Goal: Task Accomplishment & Management: Complete application form

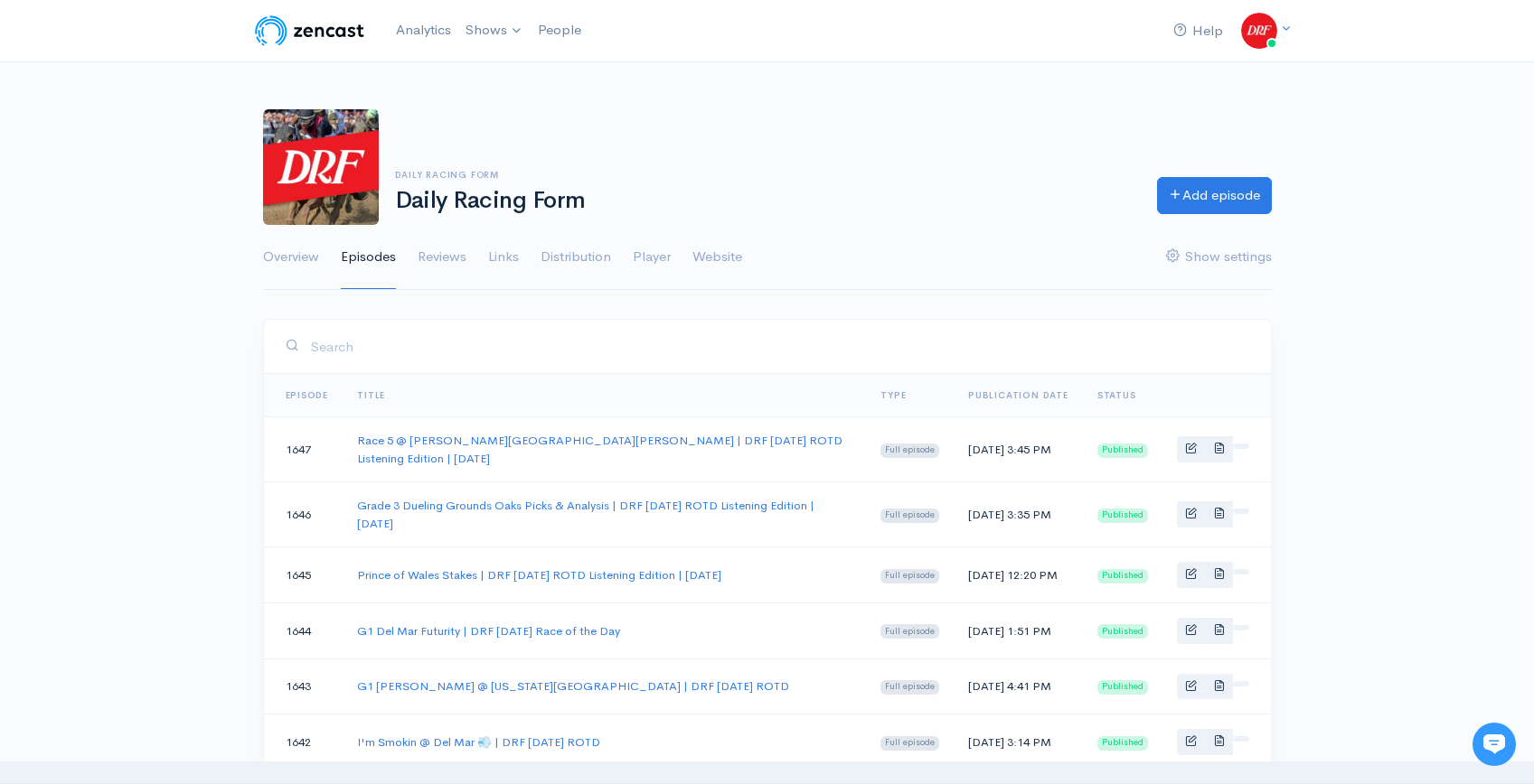
click at [307, 33] on img at bounding box center [309, 31] width 115 height 37
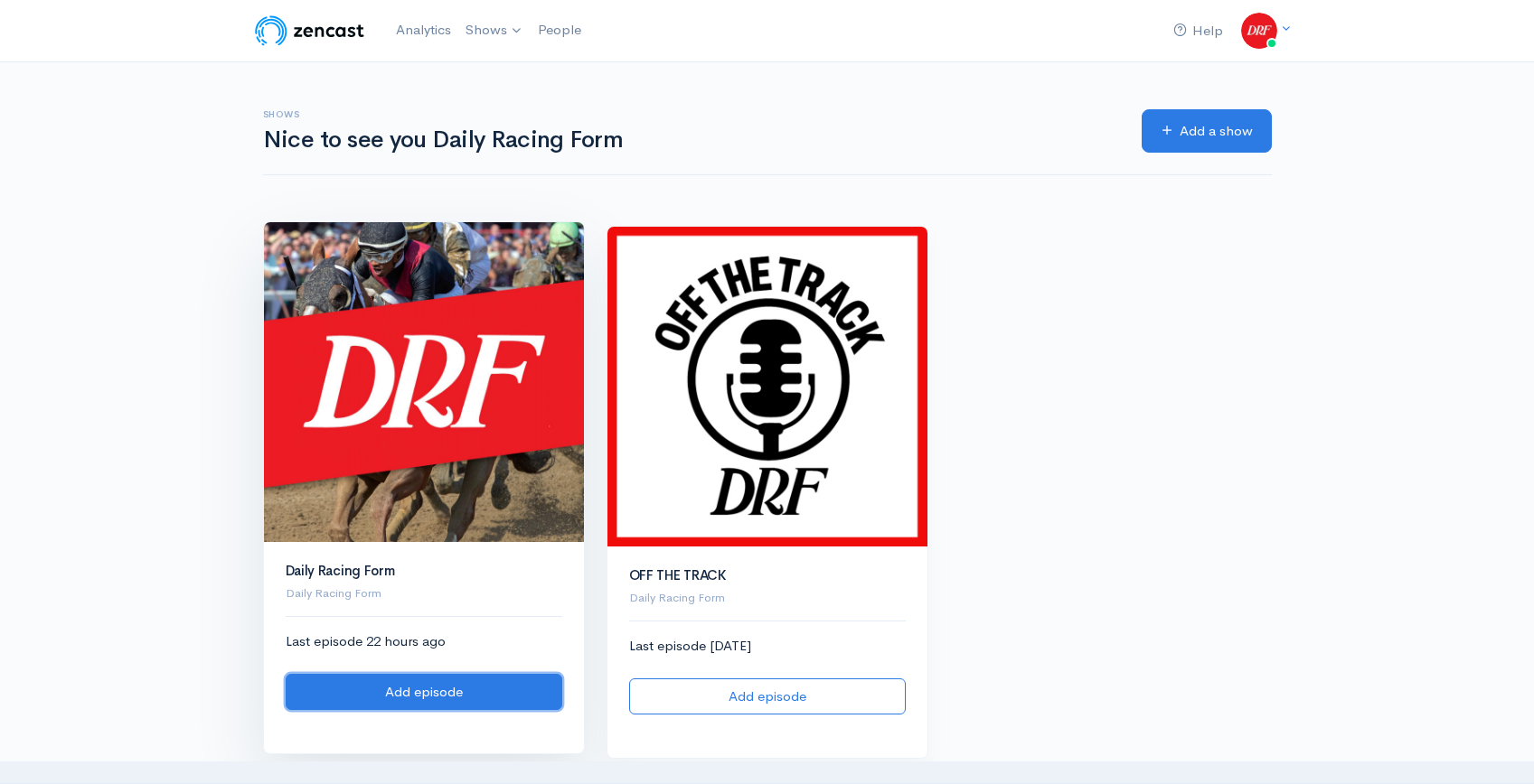
click at [464, 696] on link "Add episode" at bounding box center [423, 693] width 276 height 38
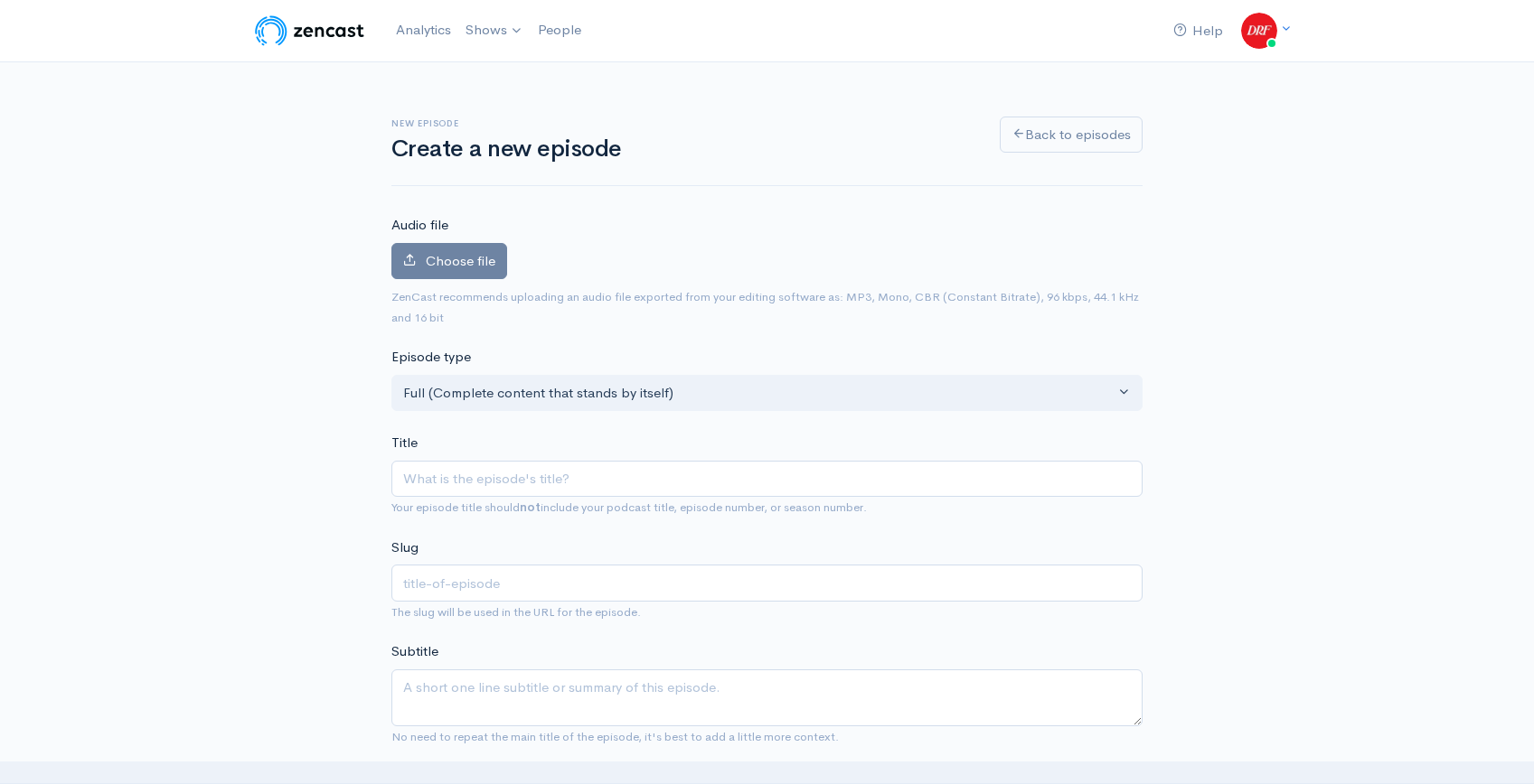
type input "Race 8 @ Belmont at the [GEOGRAPHIC_DATA] | DRF [DATE] ROTD | [DATE]"
type input "race-8-belmont-at-the-big-a-drf-[DATE]-rotd-[DATE]"
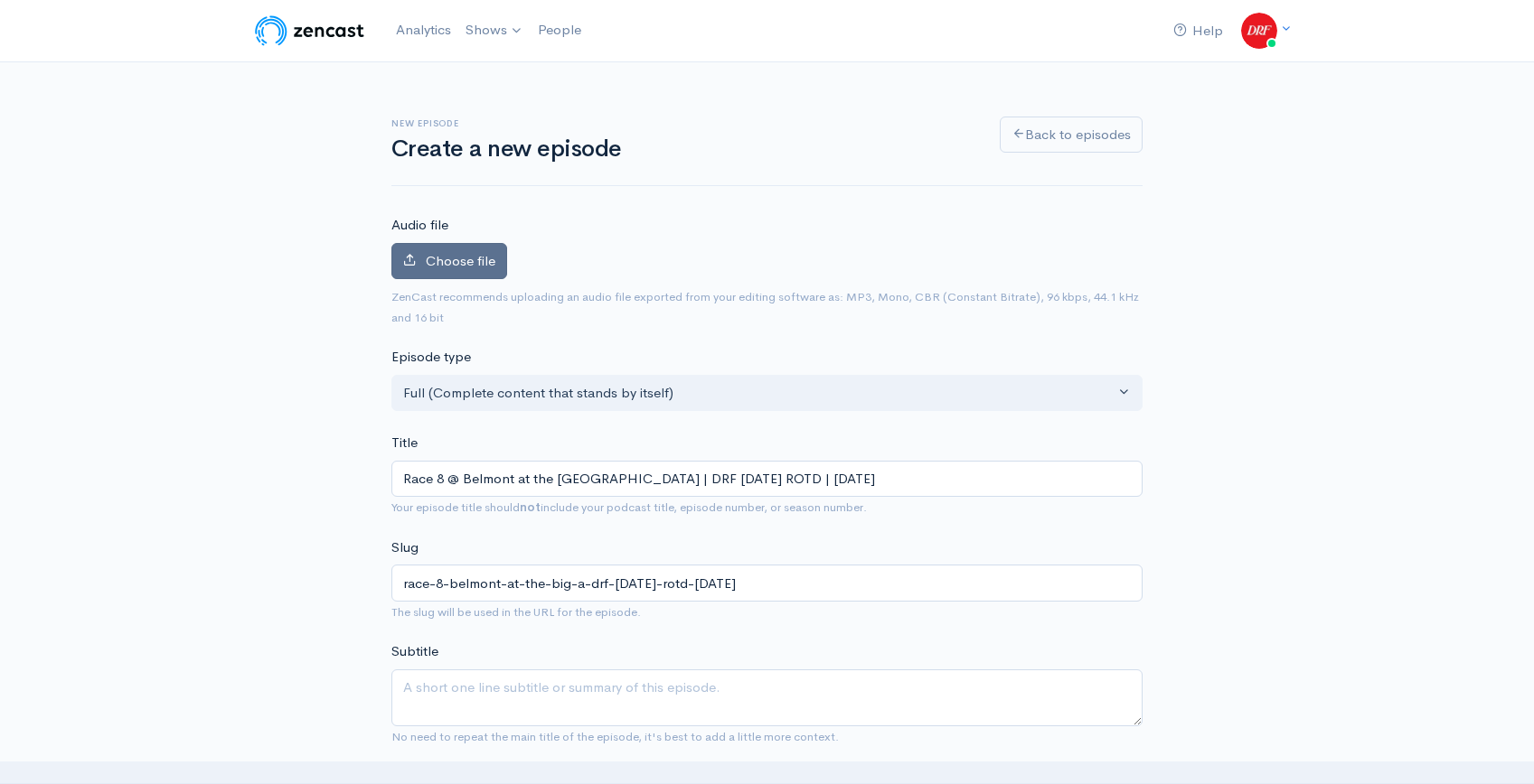
click at [430, 266] on span "Choose file" at bounding box center [460, 261] width 69 height 17
click at [0, 0] on input "Choose file" at bounding box center [0, 0] width 0 height 0
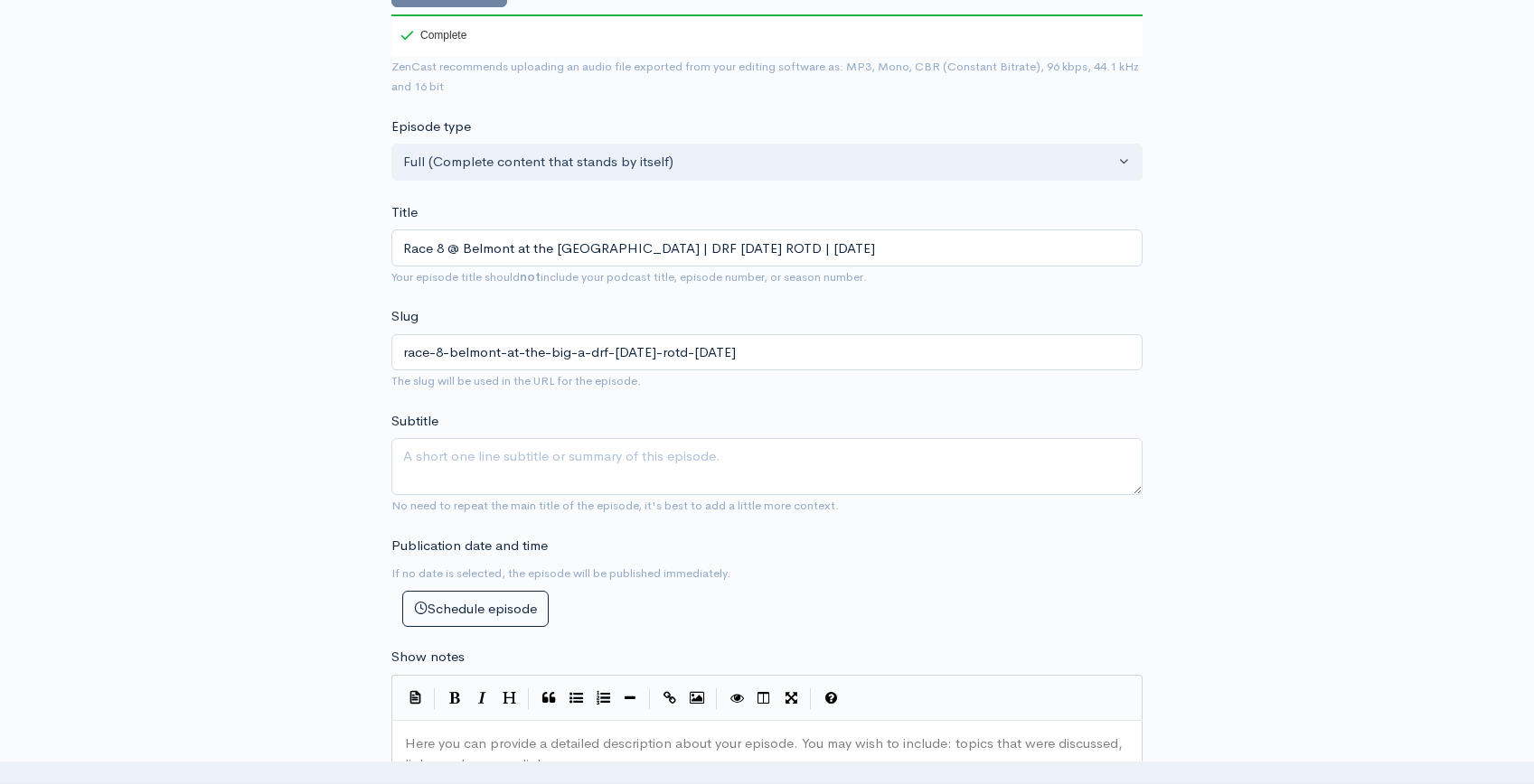
scroll to position [377, 0]
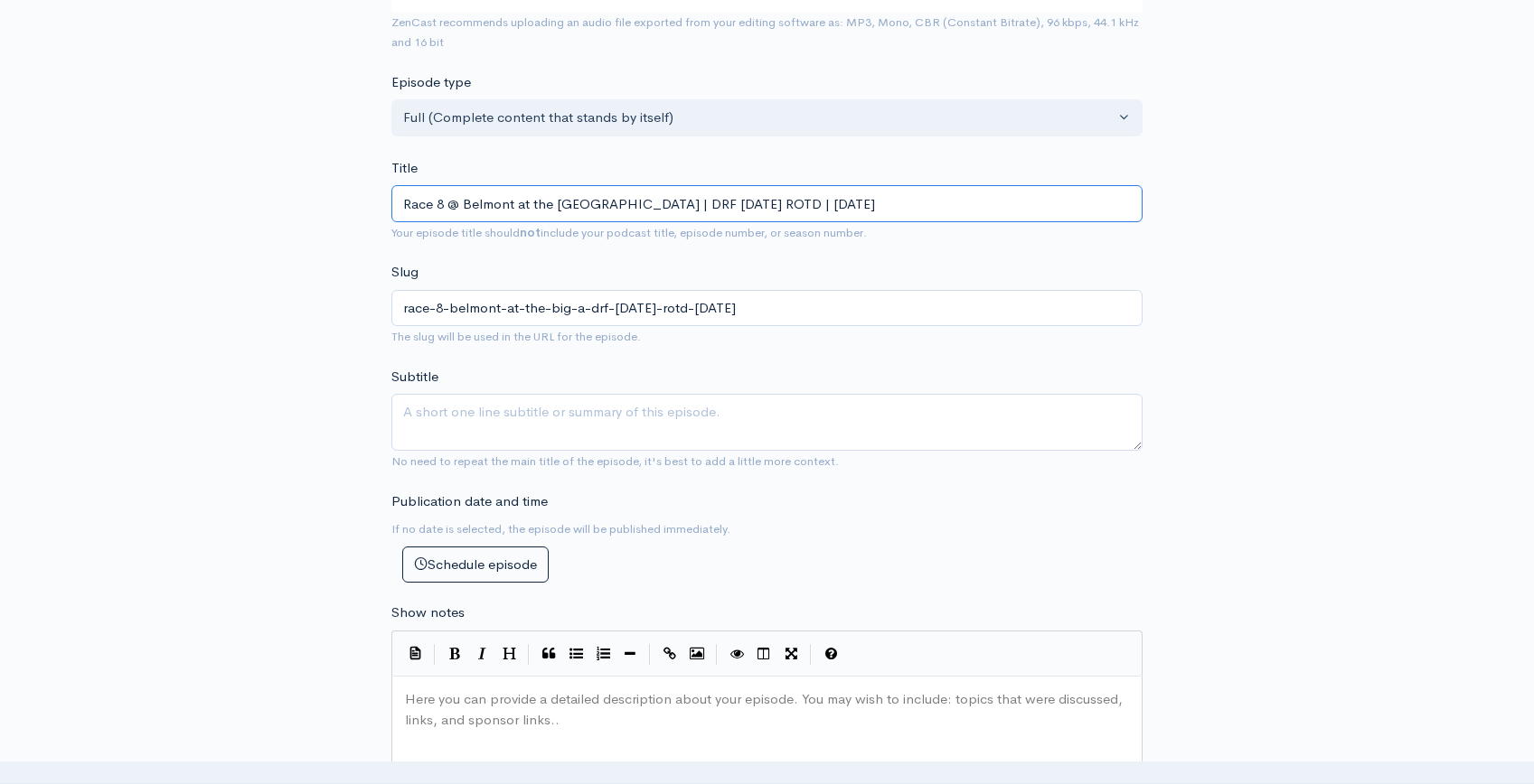
click at [703, 207] on input "Race 8 @ Belmont at the [GEOGRAPHIC_DATA] | DRF [DATE] ROTD | [DATE]" at bounding box center [767, 204] width 751 height 38
type input "Race 8 @ Belmont at the Big A | DRF [DATE] ROTD L | [DATE]"
type input "race-8-belmont-at-the-big-a-drf-[DATE]-rotd-l-[DATE]"
type input "Race 8 @ Belmont at the Big A | DRF [DATE] ROTD Li | [DATE]"
type input "race-8-belmont-at-the-big-a-drf-[DATE]-rotd-li-[DATE]"
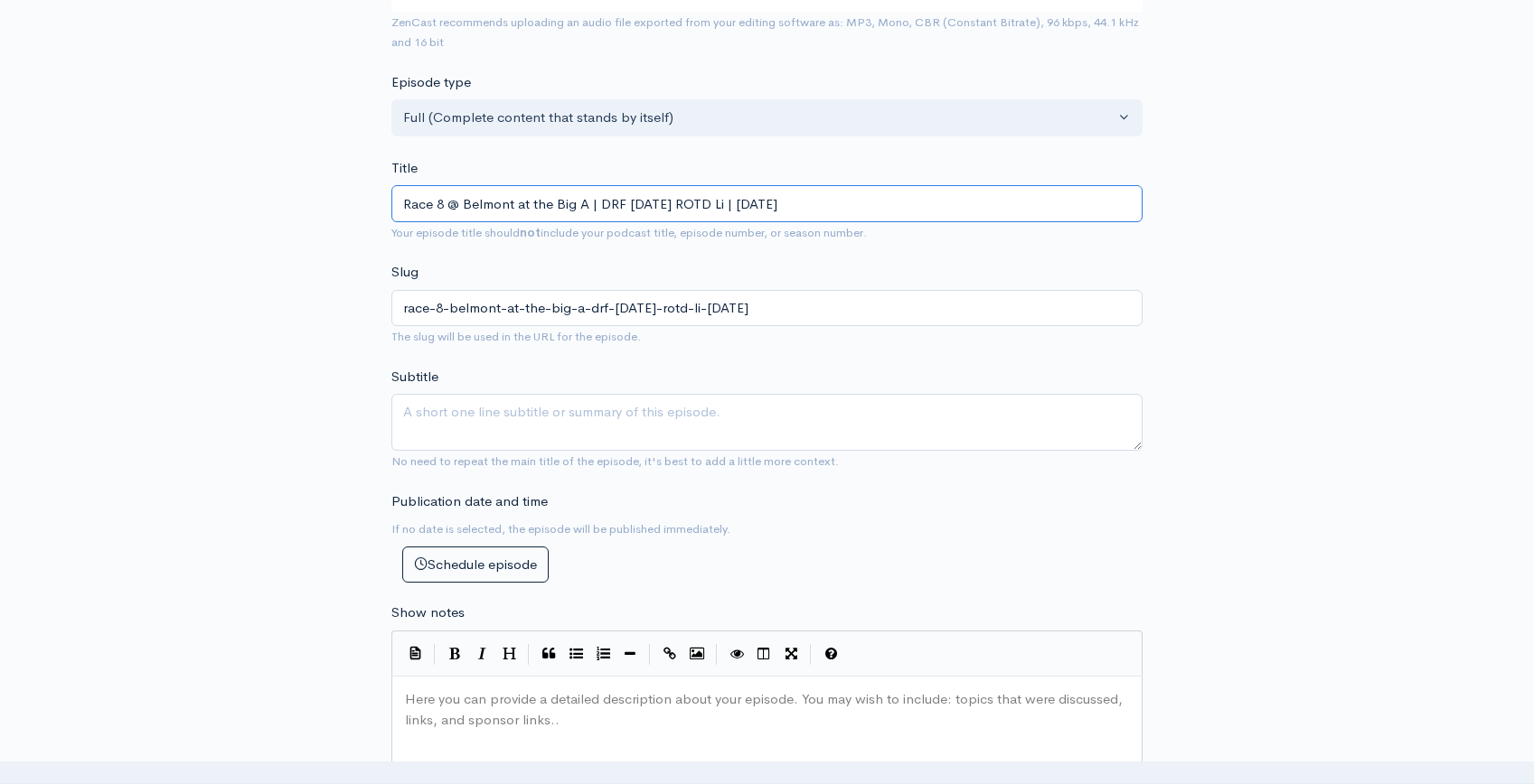
type input "Race 8 @ Belmont at the [GEOGRAPHIC_DATA] | DRF [DATE] ROTD Lis | [DATE]"
type input "race-8-belmont-at-the-big-a-drf-[DATE]-rotd-lis-[DATE]"
type input "Race 8 @ Belmont at the [GEOGRAPHIC_DATA] | DRF [DATE] ROTD List | [DATE]"
type input "race-8-belmont-at-the-big-a-drf-[DATE]-rotd-list-[DATE]"
type input "Race 8 @ Belmont at the [GEOGRAPHIC_DATA] | DRF [DATE] ROTD Liste | [DATE]"
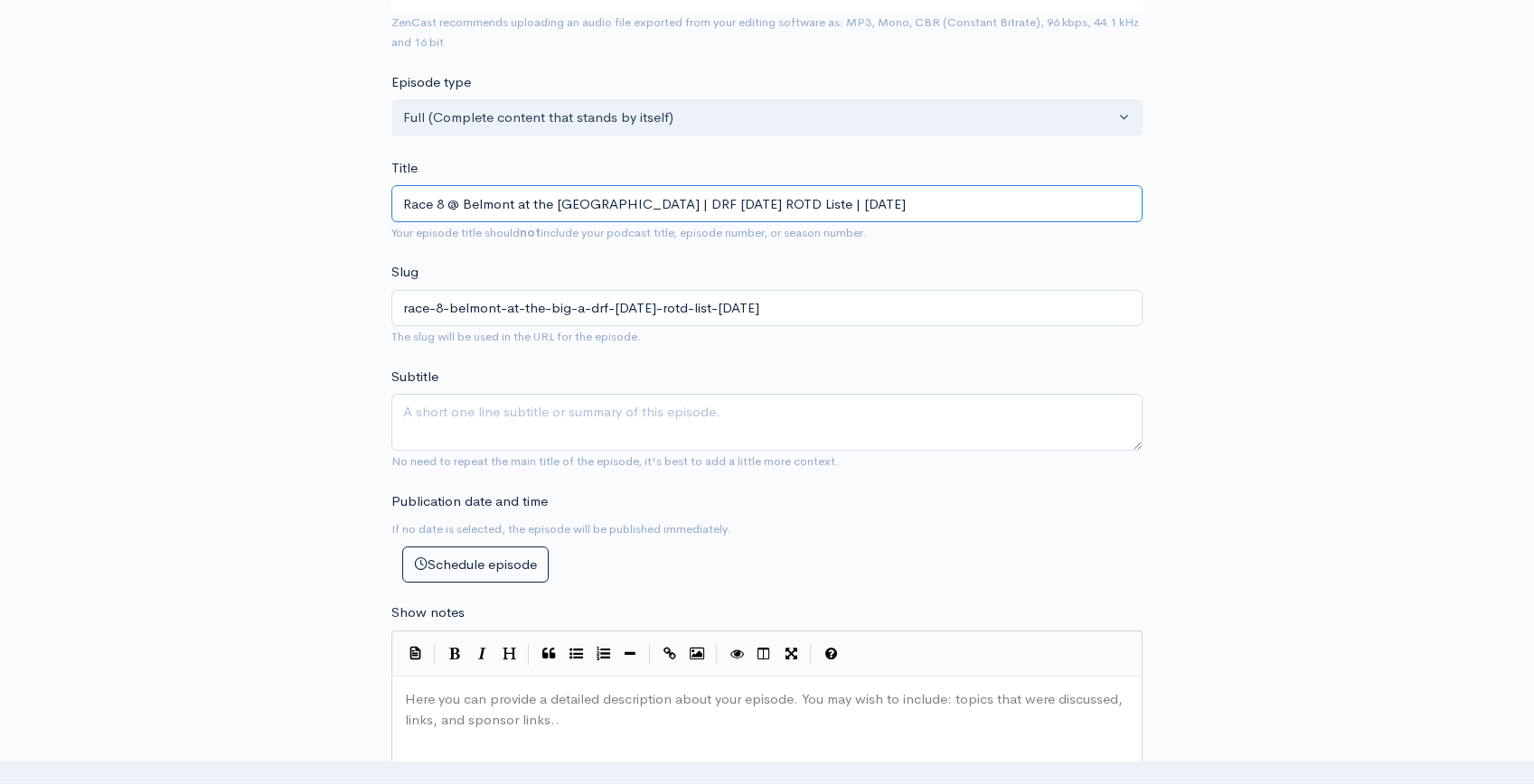
type input "race-8-belmont-at-the-big-a-drf-[DATE]-rotd-liste-[DATE]"
type input "Race 8 @ Belmont at the Big A | DRF [DATE] ROTD Listen | [DATE]"
type input "race-8-belmont-at-the-big-a-drf-[DATE]-rotd-listen-[DATE]"
type input "Race 8 @ Belmont at the Big A | DRF [DATE] ROTD Listeni | [DATE]"
type input "race-8-belmont-at-the-big-a-drf-[DATE]-rotd-listeni-[DATE]"
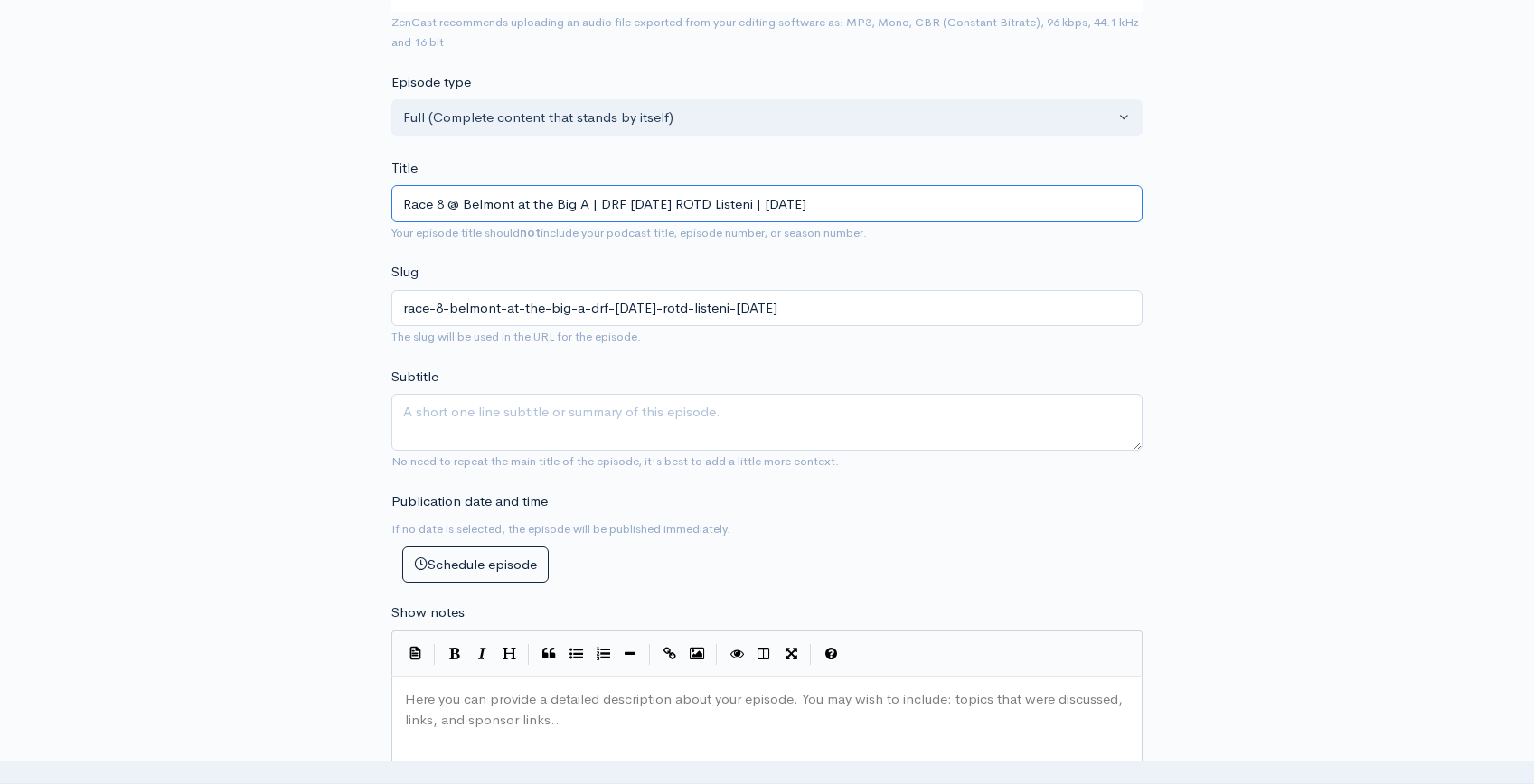
type input "Race 8 @ Belmont at the Big A | DRF [DATE] ROTD Listenin | [DATE]"
type input "race-8-belmont-at-the-big-a-drf-[DATE]-rotd-listenin-[DATE]"
type input "Race 8 @ Belmont at the Big A | DRF [DATE] ROTD Listening | [DATE]"
type input "race-8-belmont-at-the-big-a-drf-[DATE]-rotd-listening-[DATE]"
type input "Race 8 @ Belmont at the Big A | DRF [DATE] ROTD Listening E | [DATE]"
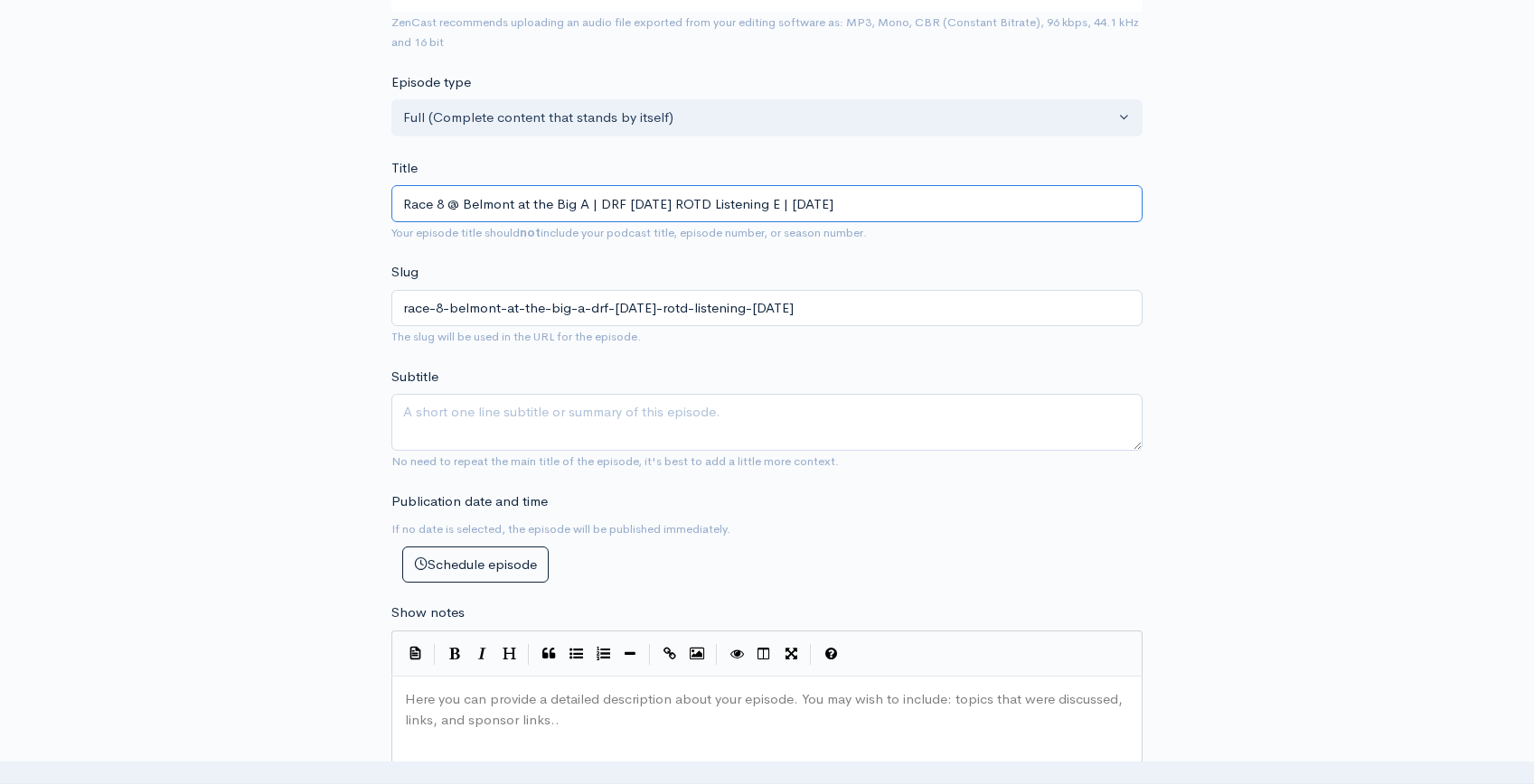
type input "race-8-belmont-at-the-big-a-drf-[DATE]-rotd-listening-e-[DATE]"
type input "Race 8 @ Belmont at the Big A | DRF [DATE] ROTD Listening Ed | [DATE]"
type input "race-8-belmont-at-the-big-a-drf-[DATE]-rotd-listening-ed-[DATE]"
type input "Race 8 @ Belmont at the Big A | DRF [DATE] ROTD Listening Edi | [DATE]"
type input "race-8-belmont-at-the-big-a-drf-[DATE]-rotd-listening-edi-[DATE]"
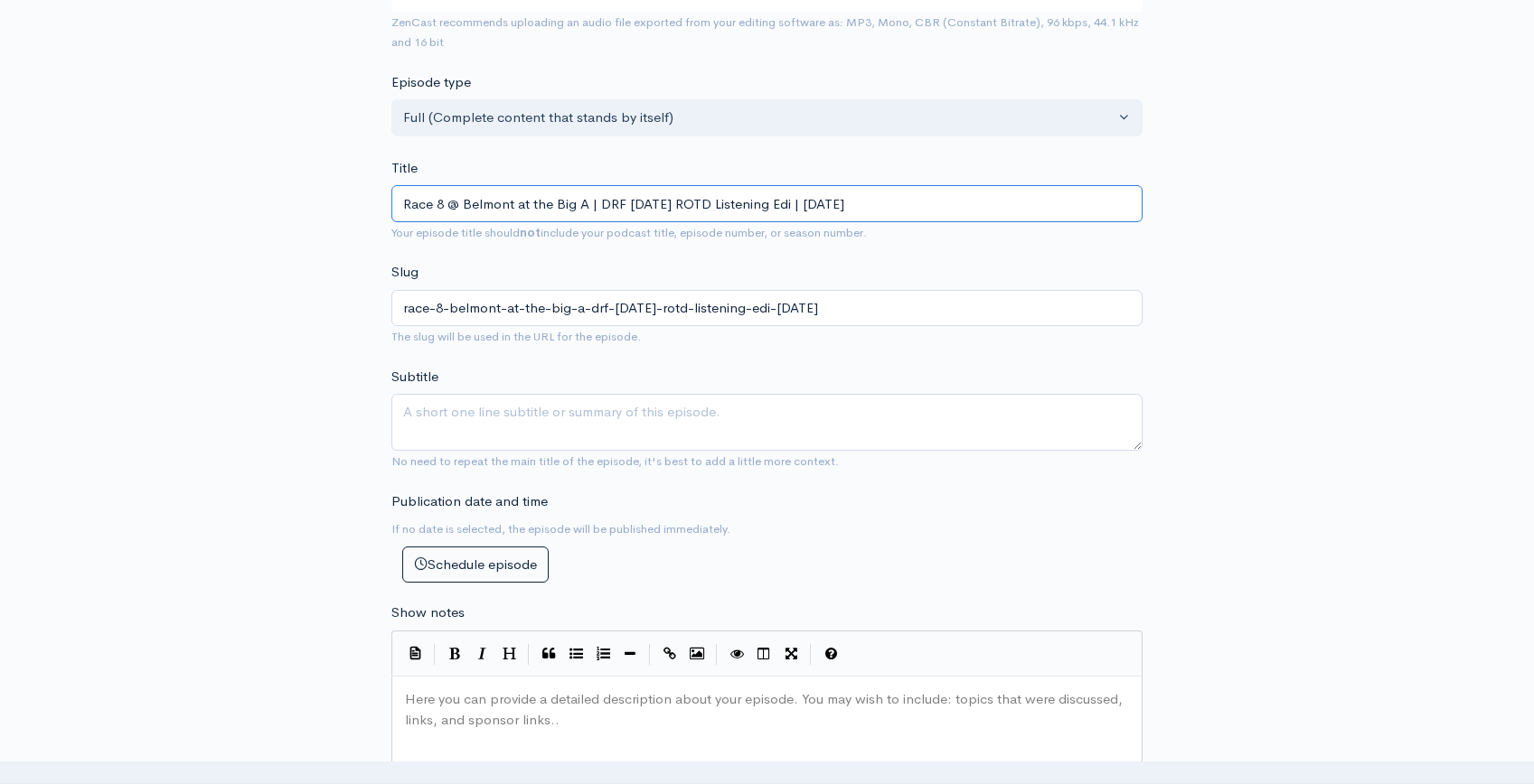
type input "Race 8 @ Belmont at the Big A | DRF [DATE] ROTD Listening Edit | [DATE]"
type input "race-8-belmont-at-the-big-a-drf-[DATE]-rotd-listening-edit-[DATE]"
type input "Race 8 @ Belmont at the Big A | DRF [DATE] ROTD Listening Editi | [DATE]"
type input "race-8-belmont-at-the-big-a-drf-[DATE]-rotd-listening-editi-[DATE]"
type input "Race 8 @ Belmont at the Big A | DRF [DATE] ROTD Listening Editio | [DATE]"
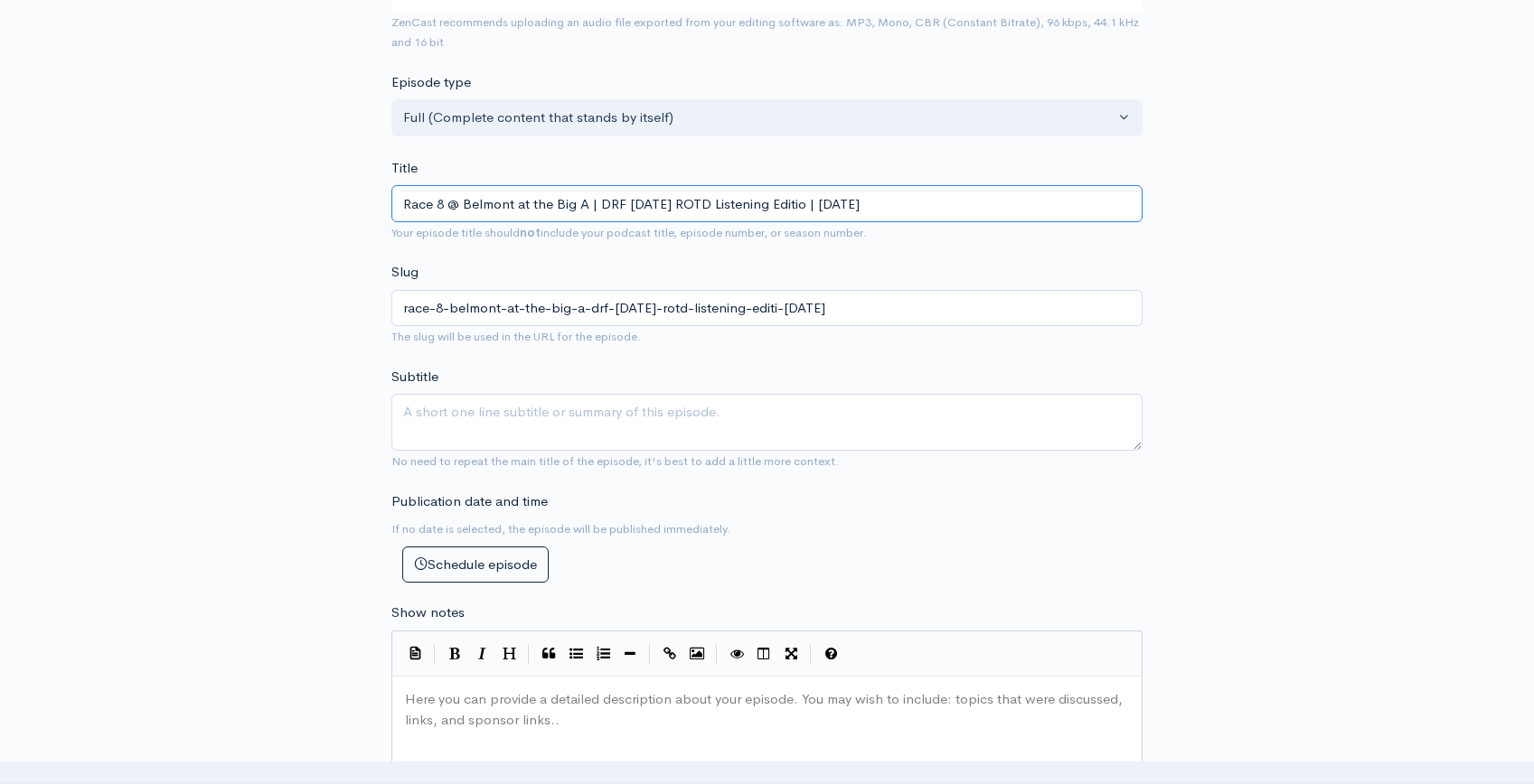
type input "race-8-belmont-at-the-big-a-drf-[DATE]-rotd-listening-editio-[DATE]"
type input "Race 8 @ Belmont at the Big A | DRF [DATE] ROTD Listening Edition | [DATE]"
type input "race-8-belmont-at-the-big-a-drf-[DATE]-rotd-listening-edition-[DATE]"
type input "Race 8 @ Belmont at the Big A | DRF [DATE] ROTD Listening Edition | [DATE]"
click at [1329, 350] on div "New episode Create a new episode Back to episodes Audio file Choose file Race 8…" at bounding box center [767, 628] width 1534 height 1886
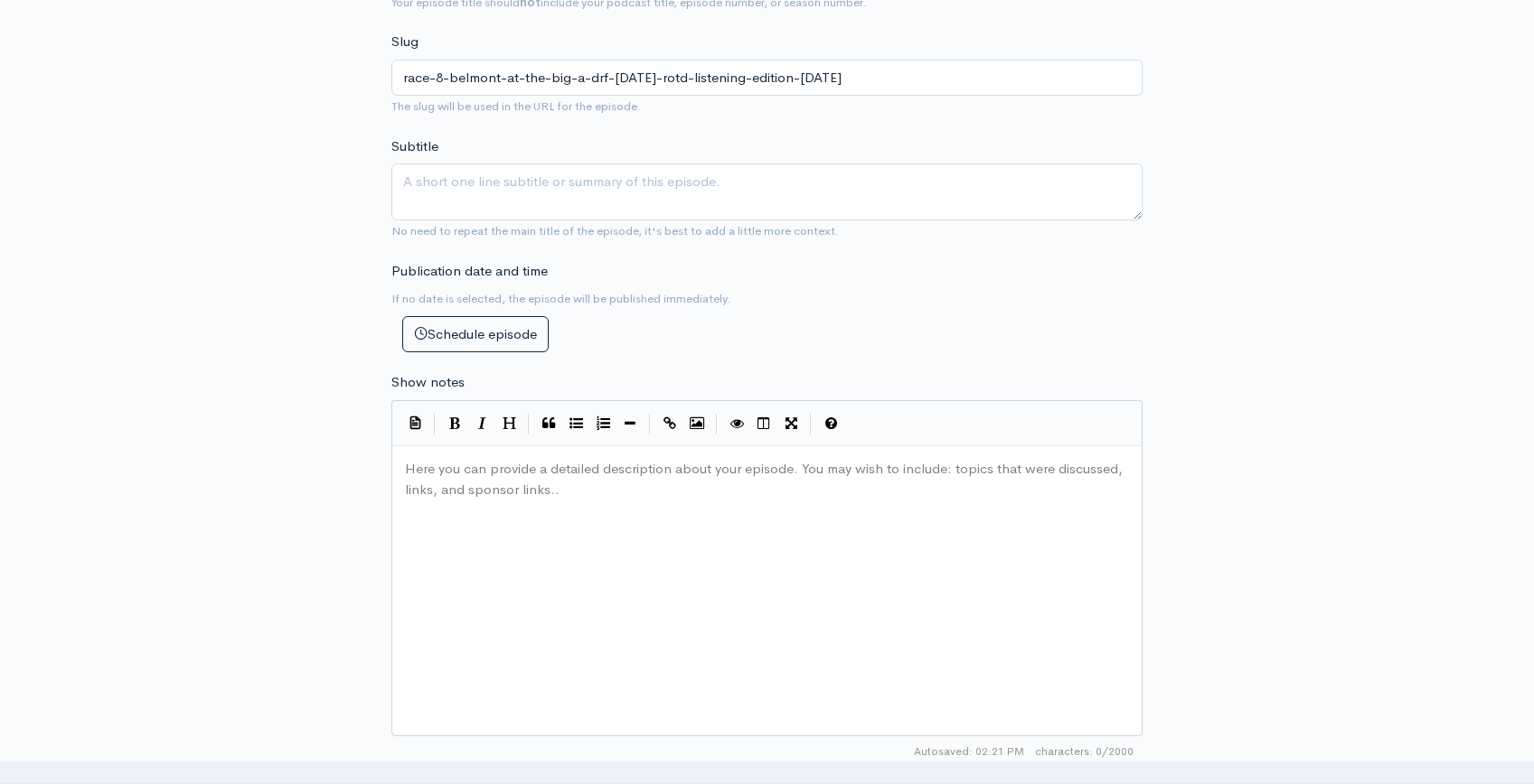
scroll to position [7, 0]
drag, startPoint x: 559, startPoint y: 498, endPoint x: 552, endPoint y: 493, distance: 8.6
click at [563, 497] on div "Here you can provide a detailed description about your episode. You may wish to…" at bounding box center [789, 613] width 777 height 316
click at [1303, 377] on div "New episode Create a new episode Back to episodes Audio file Choose file Race 8…" at bounding box center [767, 398] width 1534 height 1886
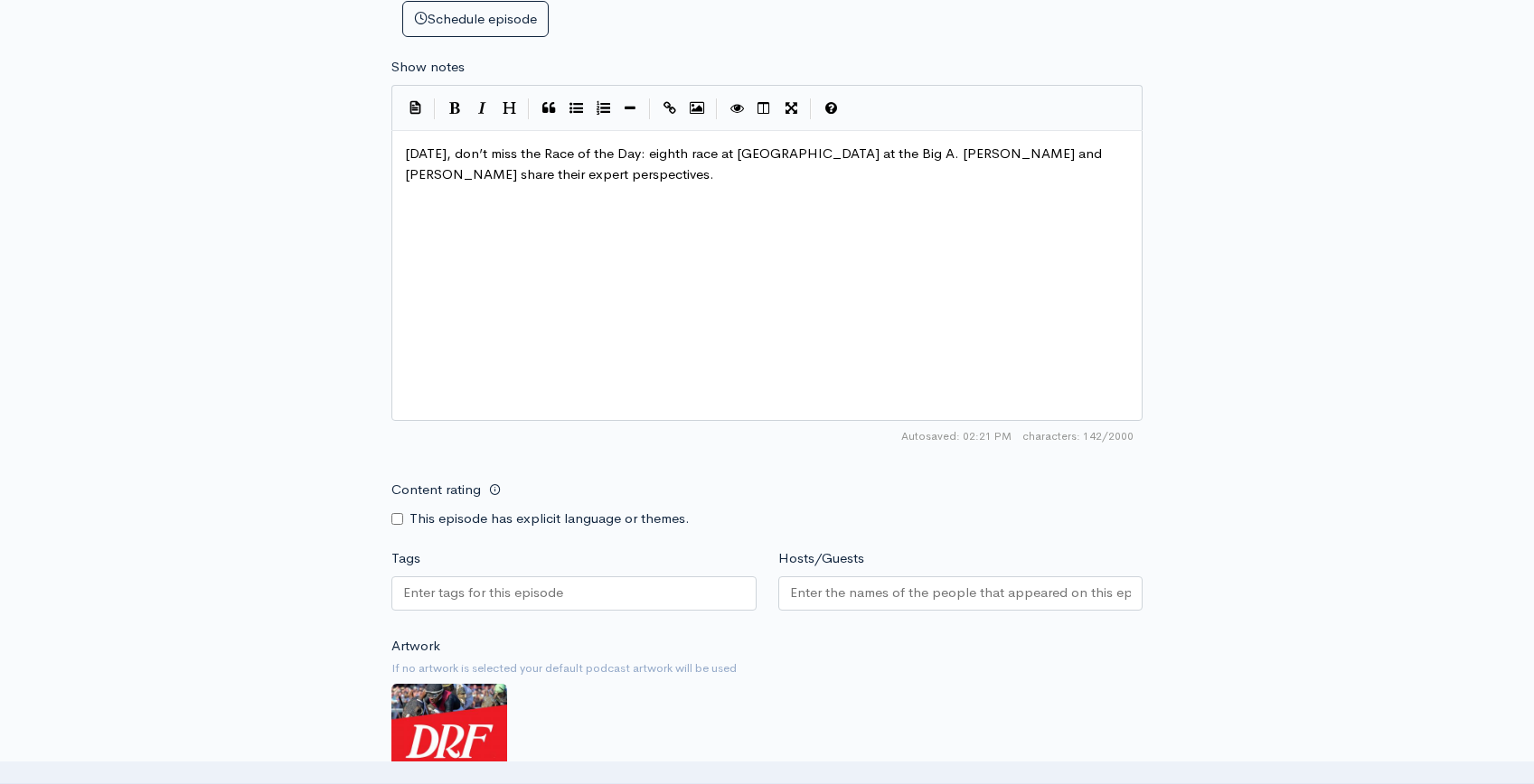
scroll to position [949, 0]
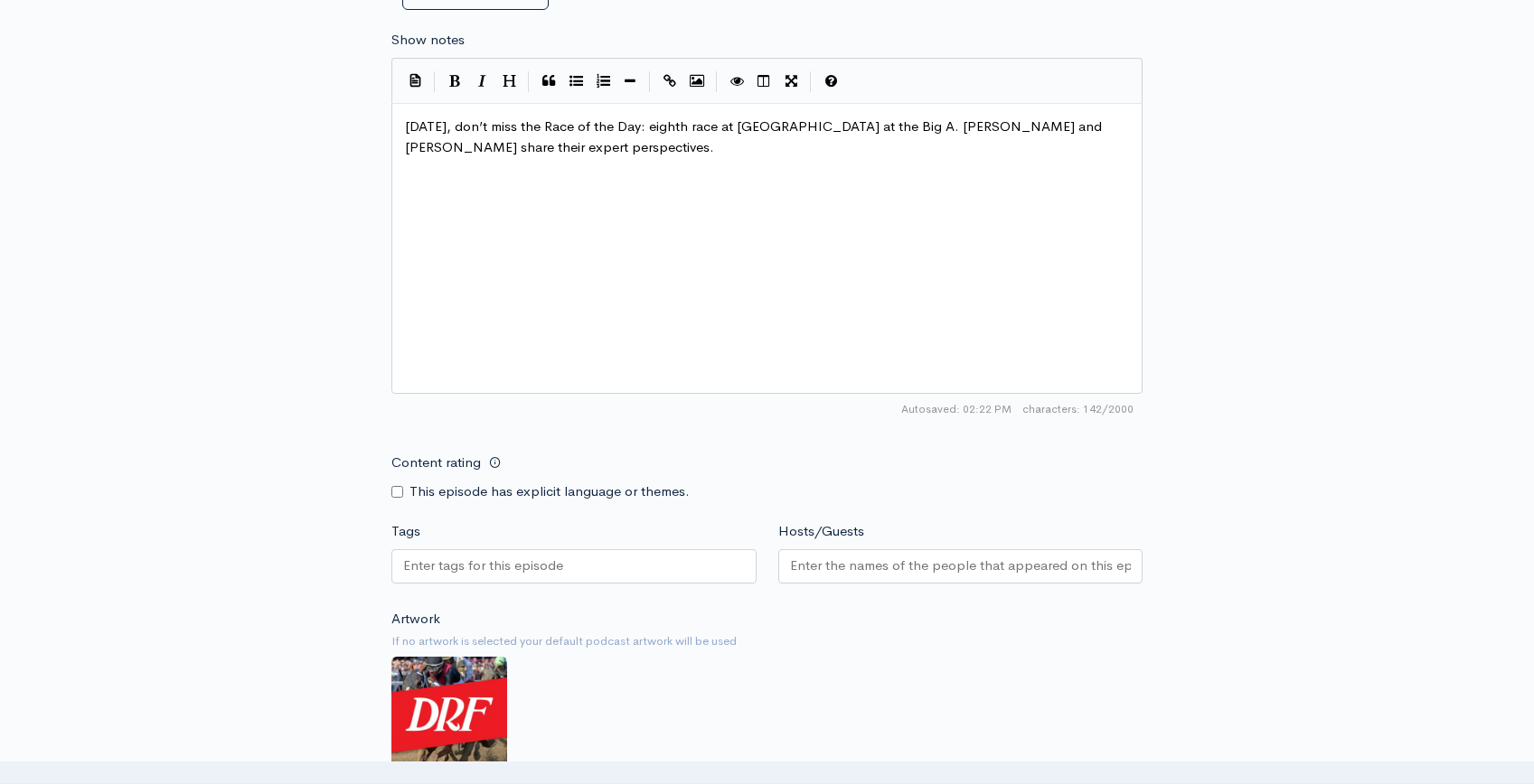
click at [570, 565] on div at bounding box center [574, 567] width 365 height 35
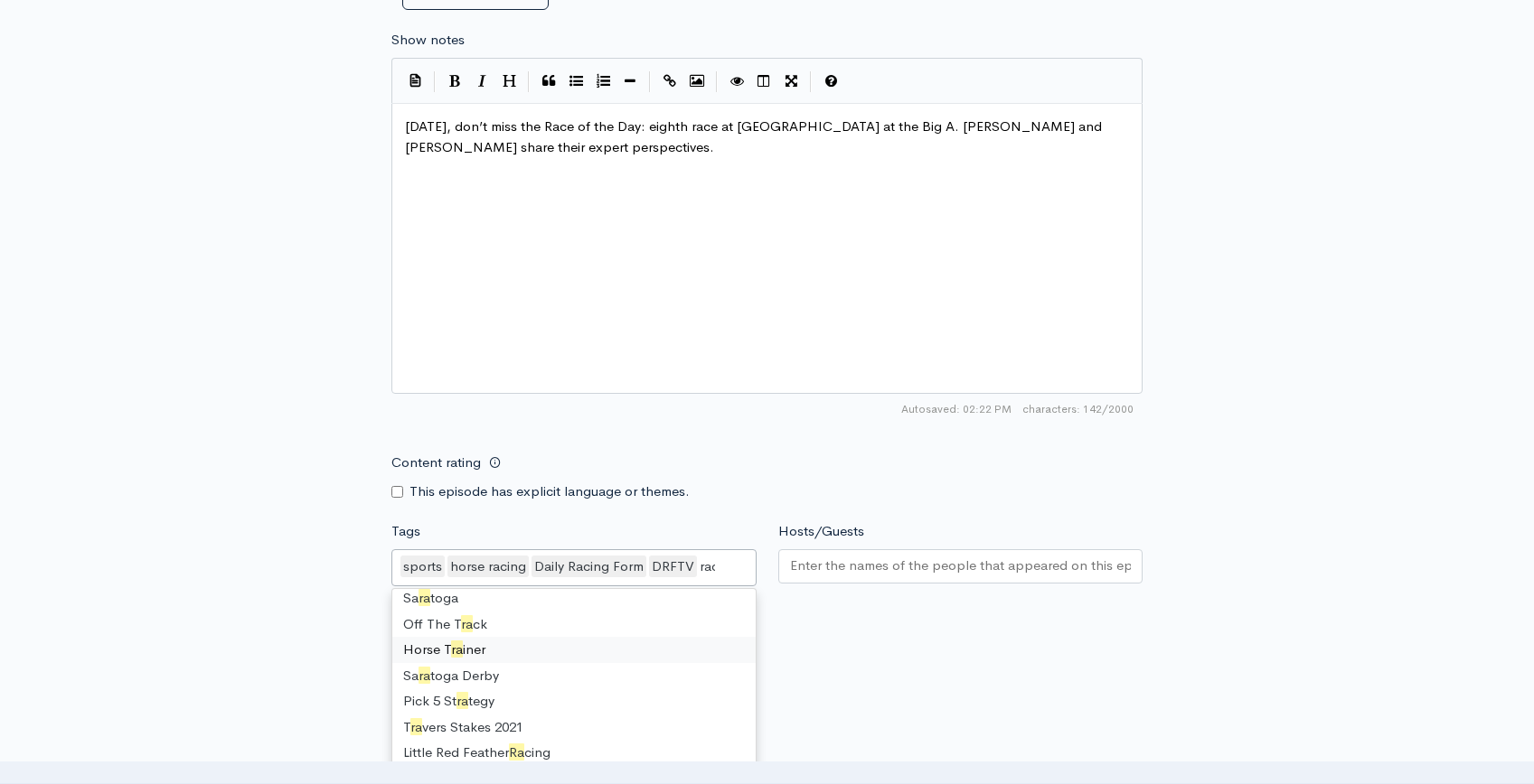
scroll to position [0, 0]
type input "race"
click at [891, 554] on div at bounding box center [960, 567] width 365 height 35
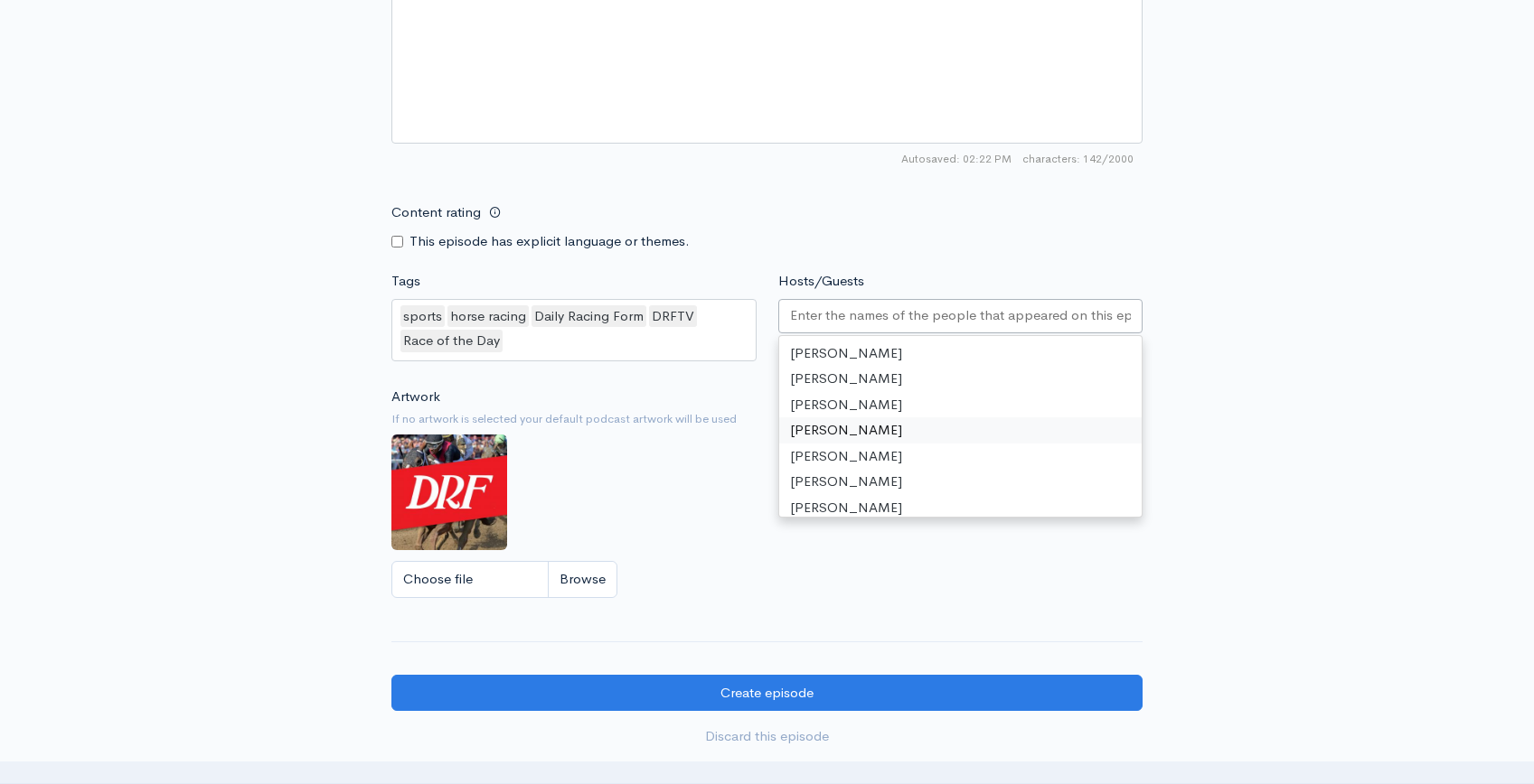
scroll to position [1201, 0]
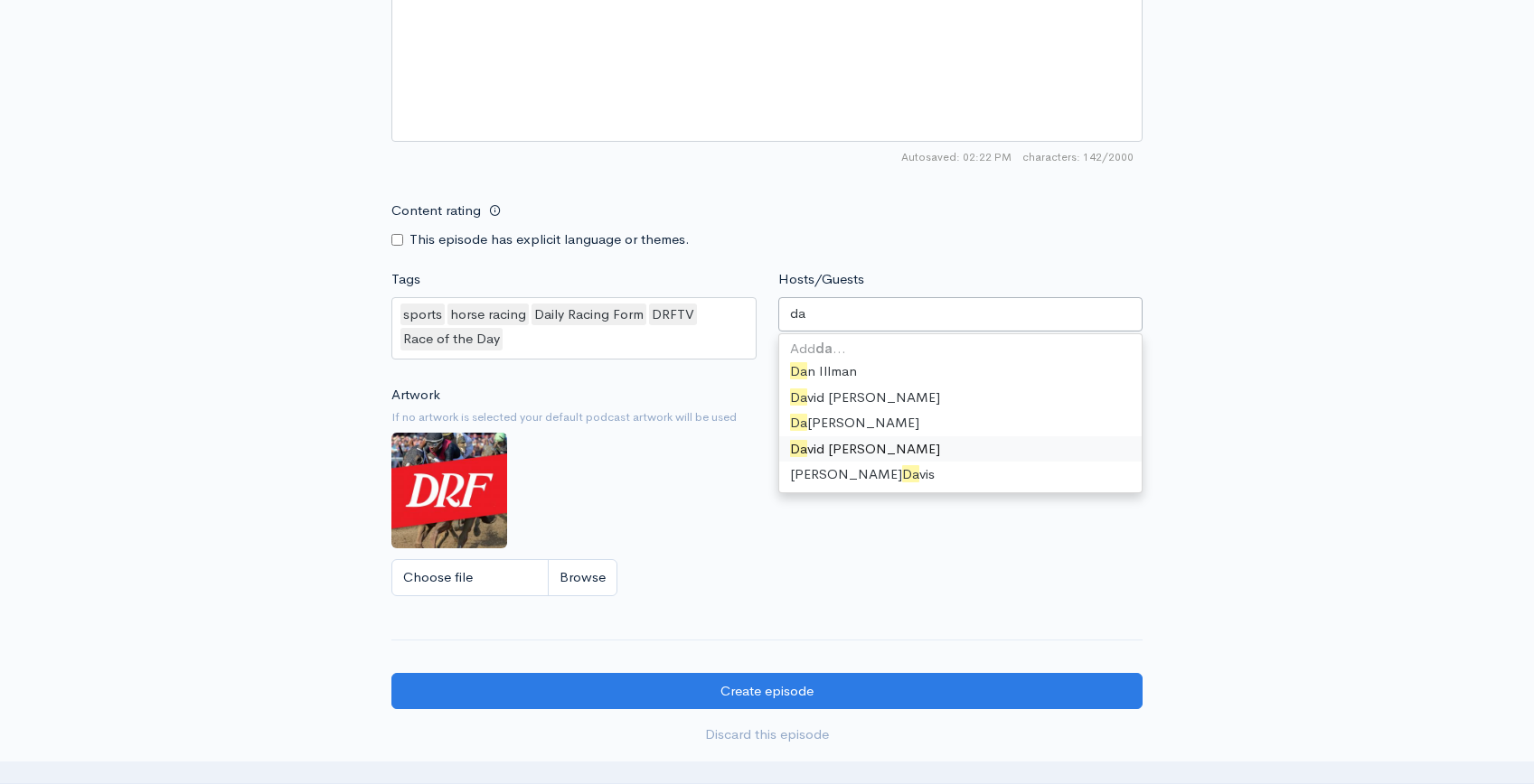
type input "dav"
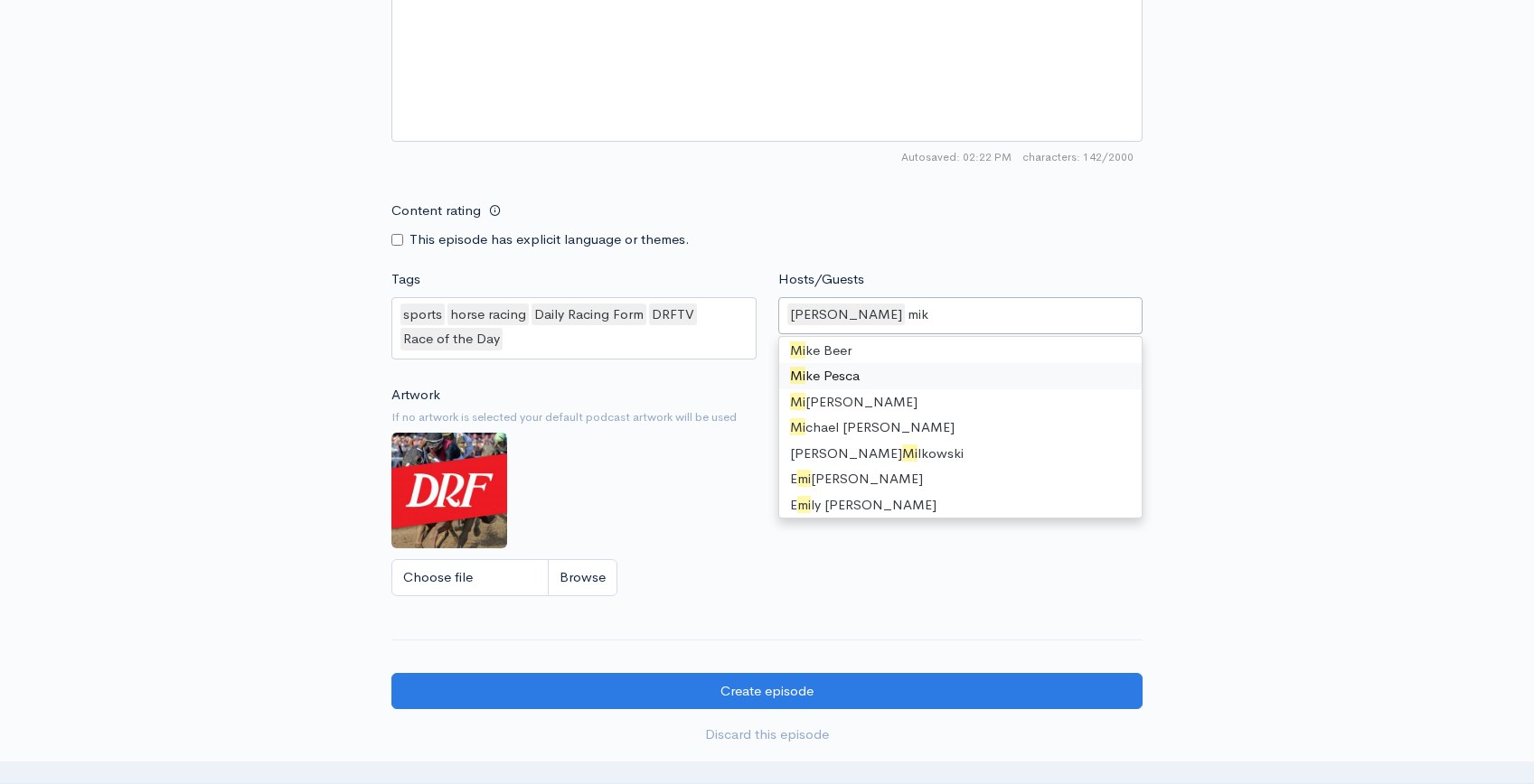
scroll to position [0, 0]
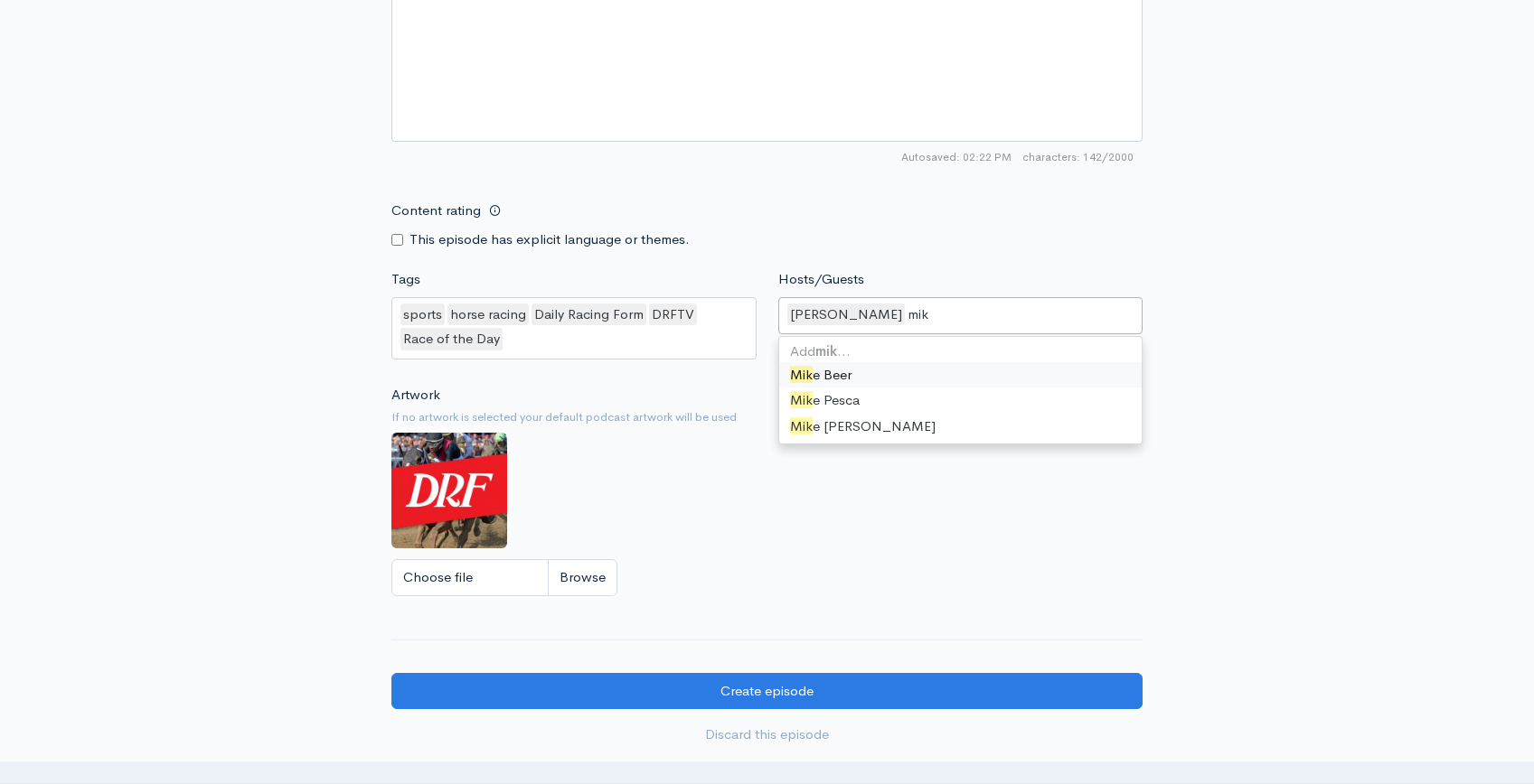
type input "[PERSON_NAME]"
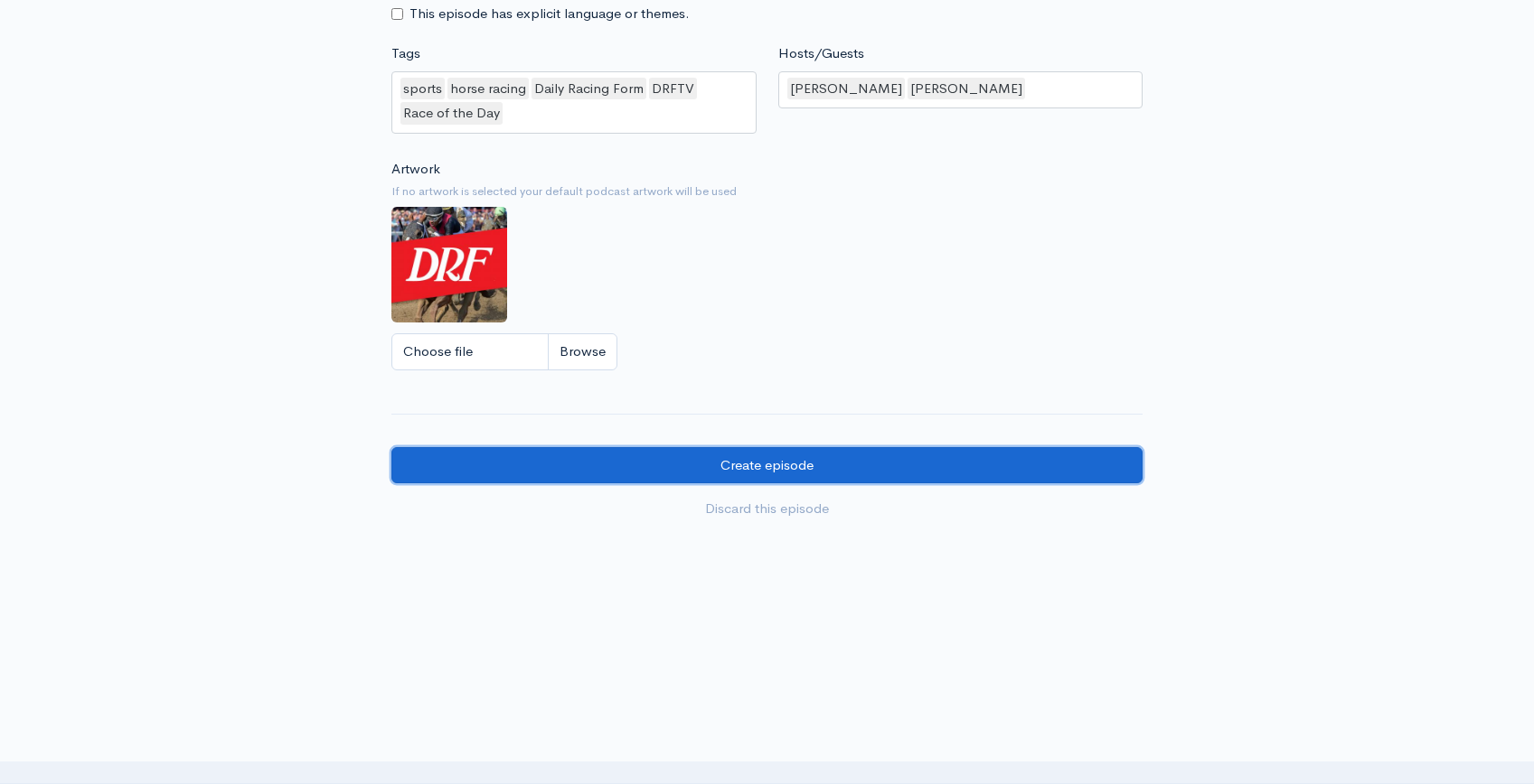
click at [840, 473] on input "Create episode" at bounding box center [767, 466] width 751 height 38
